Goal: Submit feedback/report problem

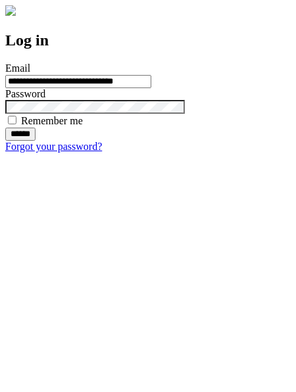
click at [36, 141] on input "******" at bounding box center [20, 134] width 30 height 13
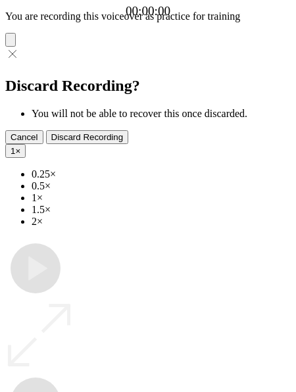
type input "**********"
